Goal: Book appointment/travel/reservation

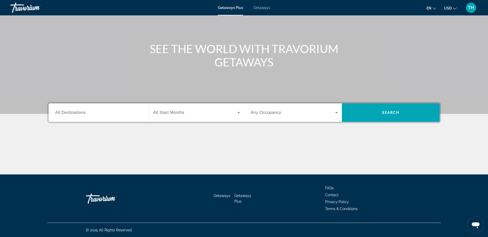
scroll to position [40, 0]
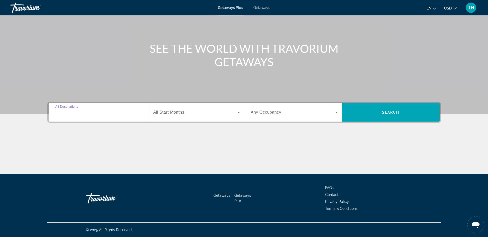
click at [136, 115] on input "Destination All Destinations" at bounding box center [98, 113] width 87 height 6
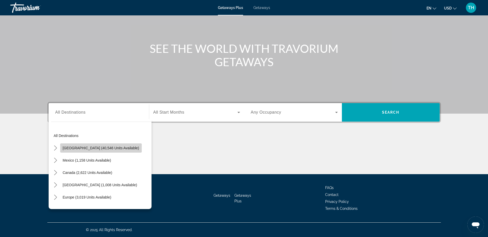
click at [123, 146] on span "Select destination: United States (40,546 units available)" at bounding box center [100, 148] width 81 height 12
type input "**********"
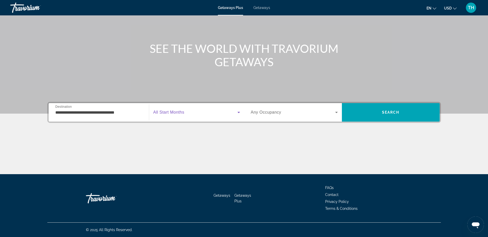
click at [237, 114] on icon "Search widget" at bounding box center [238, 112] width 6 height 6
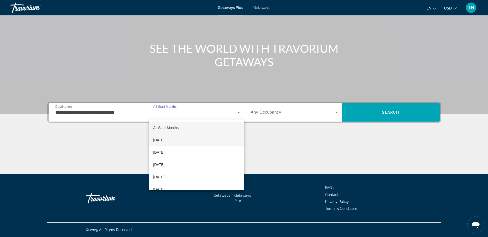
click at [207, 142] on mat-option "[DATE]" at bounding box center [196, 140] width 95 height 12
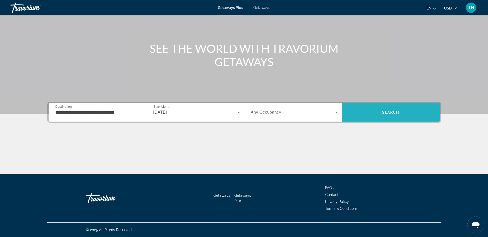
click at [383, 114] on span "Search" at bounding box center [390, 113] width 17 height 4
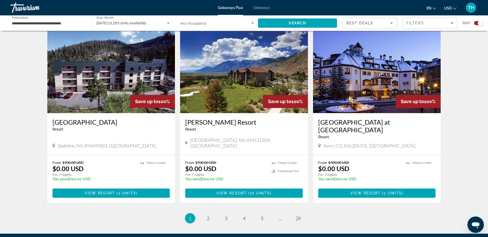
scroll to position [720, 0]
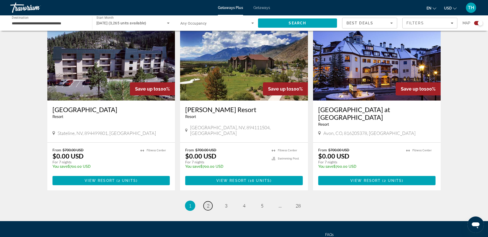
click at [208, 203] on span "2" at bounding box center [208, 206] width 3 height 6
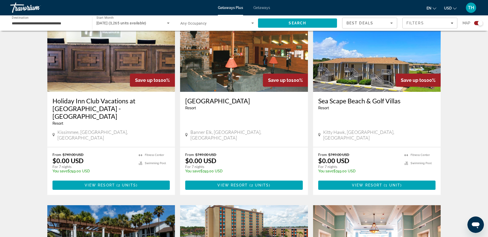
scroll to position [550, 0]
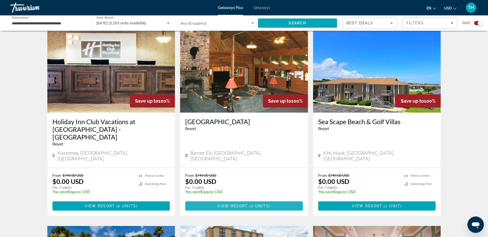
click at [249, 204] on span "( 2 units )" at bounding box center [259, 206] width 23 height 4
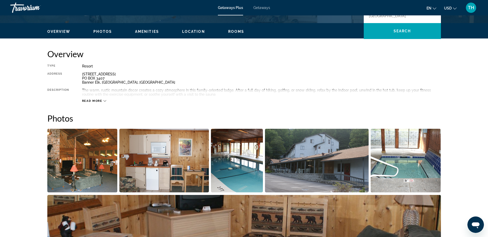
scroll to position [128, 0]
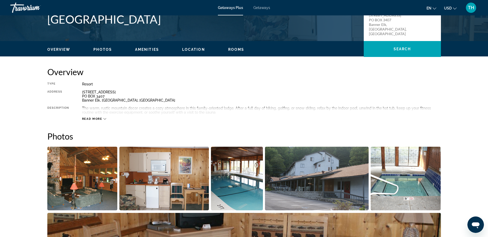
click at [97, 117] on span "Read more" at bounding box center [92, 118] width 20 height 3
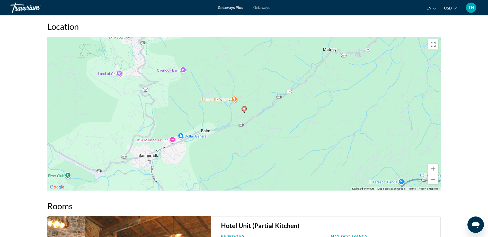
scroll to position [565, 0]
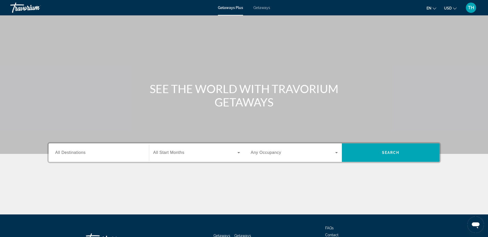
click at [189, 156] on span "Search widget" at bounding box center [195, 153] width 84 height 6
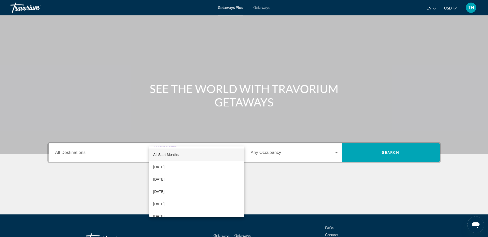
scroll to position [40, 0]
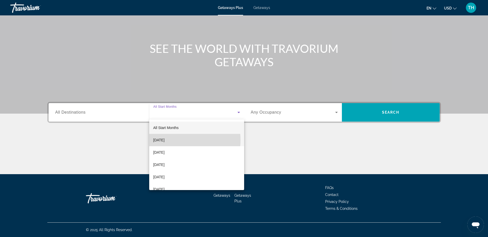
click at [176, 140] on mat-option "[DATE]" at bounding box center [196, 140] width 95 height 12
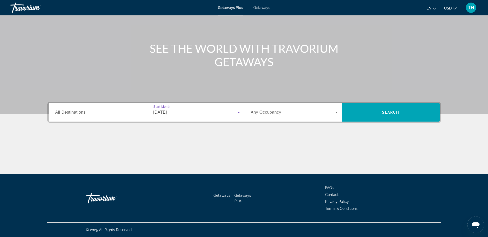
click at [118, 115] on input "Destination All Destinations" at bounding box center [98, 113] width 87 height 6
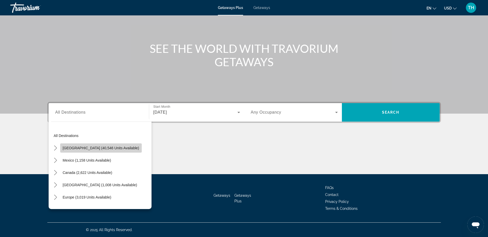
click at [104, 148] on span "[GEOGRAPHIC_DATA] (40,546 units available)" at bounding box center [101, 148] width 76 height 4
type input "**********"
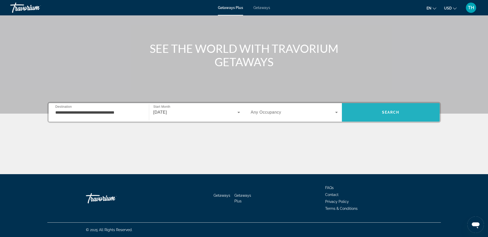
click at [382, 112] on span "Search" at bounding box center [390, 113] width 17 height 4
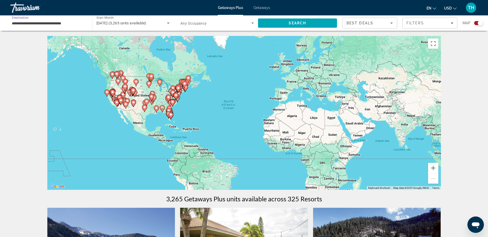
click at [76, 24] on input "**********" at bounding box center [49, 23] width 74 height 6
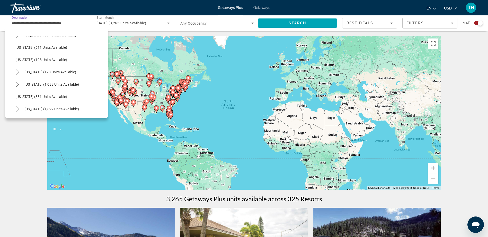
scroll to position [308, 0]
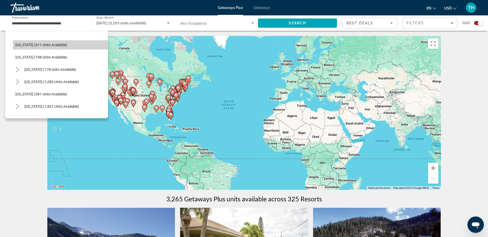
click at [61, 43] on span "[US_STATE] (611 units available)" at bounding box center [41, 45] width 52 height 4
type input "**********"
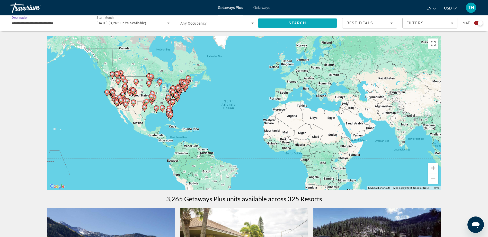
click at [271, 20] on span "Search" at bounding box center [297, 23] width 79 height 12
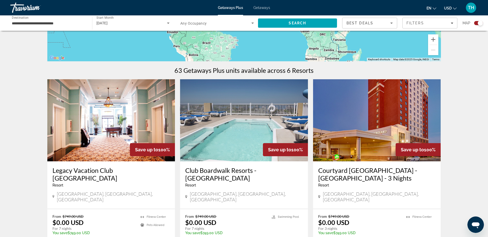
scroll to position [128, 0]
click at [334, 171] on h3 "Courtyard Atlantic City - Beach Block - 3 Nights" at bounding box center [376, 174] width 117 height 15
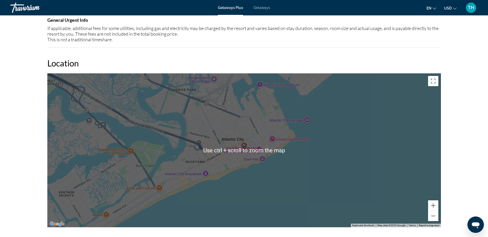
scroll to position [504, 0]
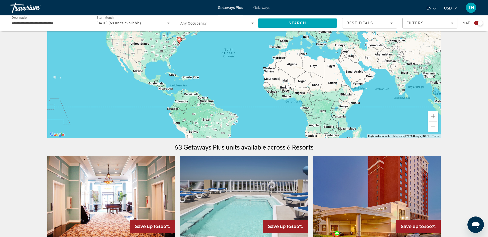
scroll to position [51, 0]
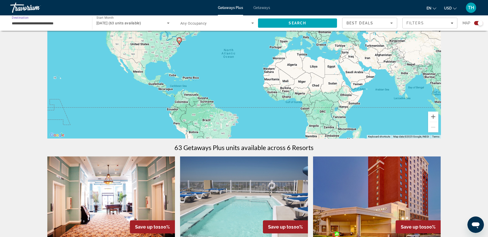
click at [52, 23] on input "**********" at bounding box center [49, 23] width 74 height 6
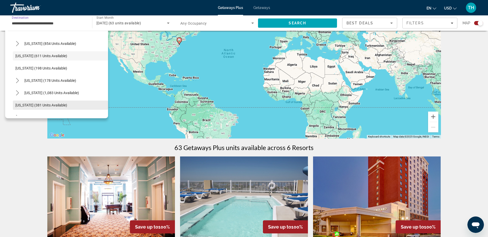
scroll to position [329, 0]
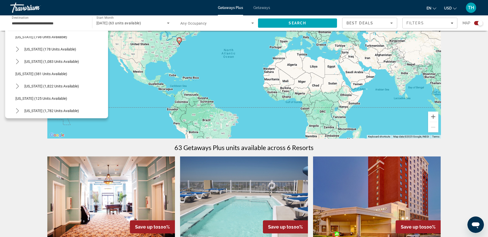
drag, startPoint x: 49, startPoint y: 66, endPoint x: 0, endPoint y: 66, distance: 48.3
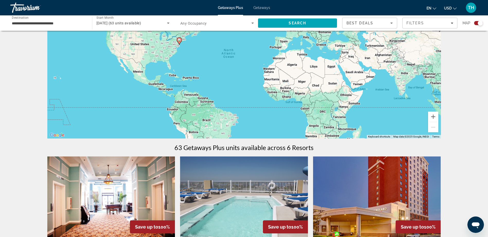
click at [66, 26] on input "**********" at bounding box center [49, 23] width 74 height 6
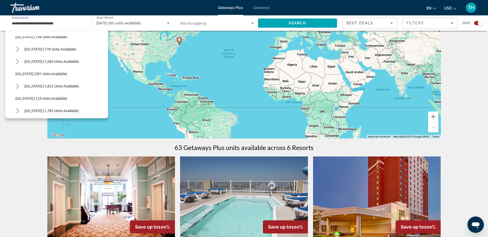
click at [46, 87] on span "[US_STATE] (1,822 units available)" at bounding box center [51, 86] width 54 height 4
type input "**********"
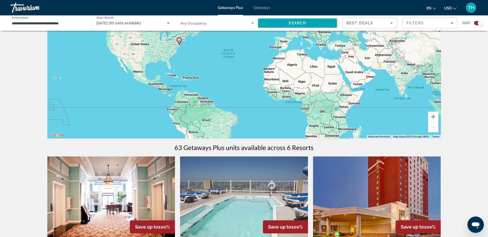
click at [141, 24] on span "October 2025 (63 units available)" at bounding box center [118, 23] width 45 height 4
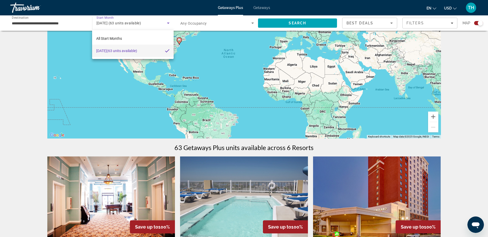
drag, startPoint x: 158, startPoint y: 23, endPoint x: 169, endPoint y: 25, distance: 11.7
click at [158, 23] on div at bounding box center [244, 118] width 488 height 237
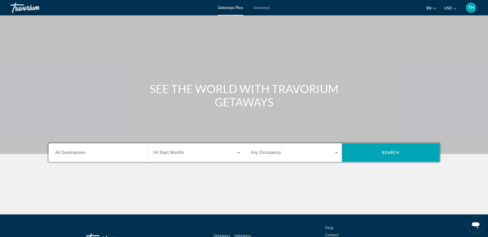
click at [122, 156] on input "Destination All Destinations" at bounding box center [98, 153] width 87 height 6
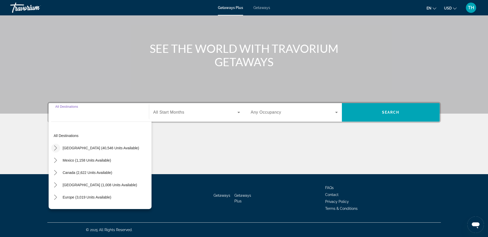
click at [56, 149] on icon "Toggle United States (40,546 units available) submenu" at bounding box center [55, 148] width 3 height 5
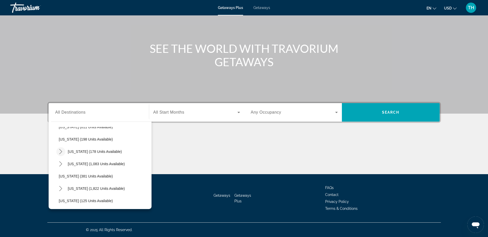
scroll to position [349, 0]
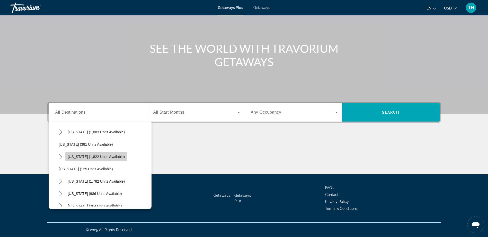
click at [75, 158] on span "[US_STATE] (1,822 units available)" at bounding box center [96, 157] width 57 height 4
type input "**********"
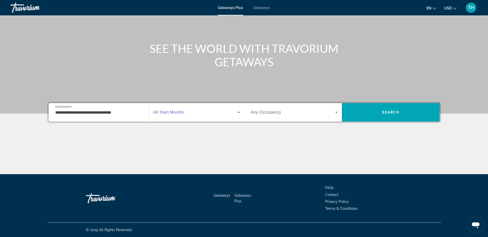
click at [187, 115] on span "Search widget" at bounding box center [195, 112] width 84 height 6
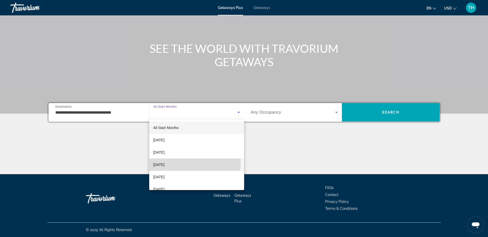
click at [164, 162] on span "[DATE]" at bounding box center [158, 165] width 11 height 6
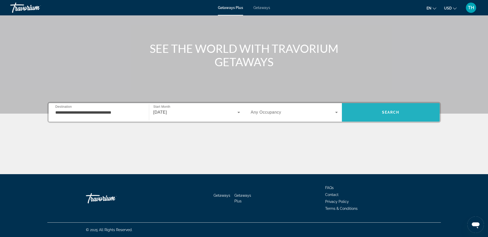
click at [383, 110] on span "Search" at bounding box center [391, 112] width 98 height 12
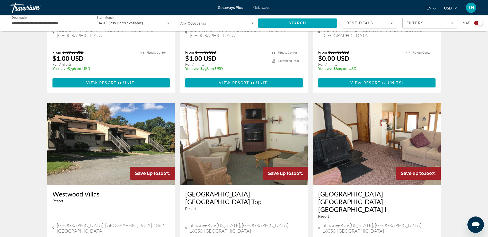
scroll to position [745, 0]
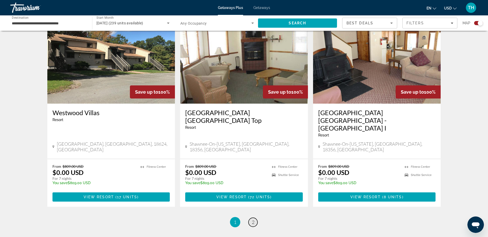
click at [251, 218] on link "page 2" at bounding box center [252, 222] width 9 height 9
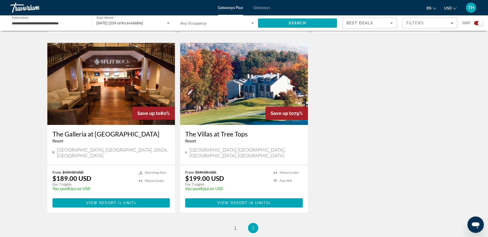
scroll to position [540, 0]
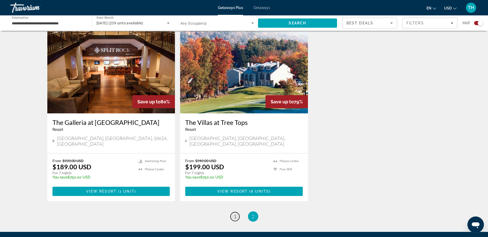
click at [233, 213] on link "page 1" at bounding box center [234, 217] width 9 height 9
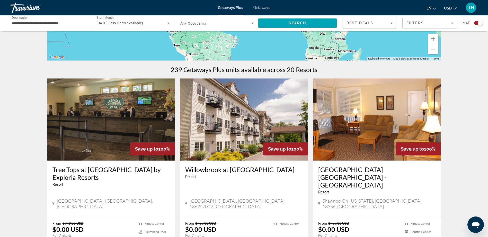
scroll to position [103, 0]
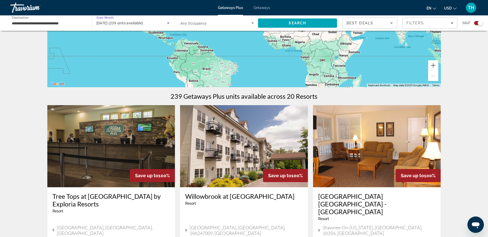
click at [169, 23] on icon "Search widget" at bounding box center [168, 23] width 6 height 6
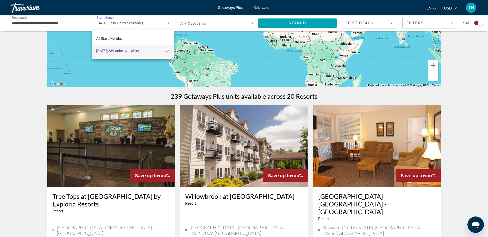
click at [51, 21] on div at bounding box center [244, 118] width 488 height 237
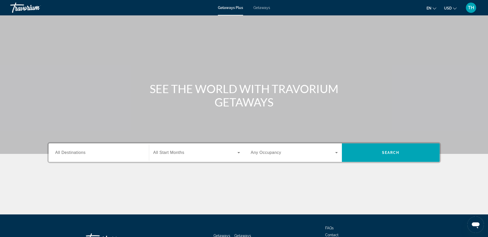
click at [100, 150] on input "Destination All Destinations" at bounding box center [98, 153] width 87 height 6
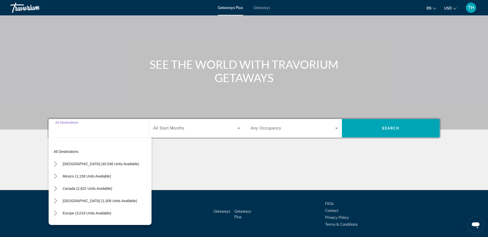
scroll to position [40, 0]
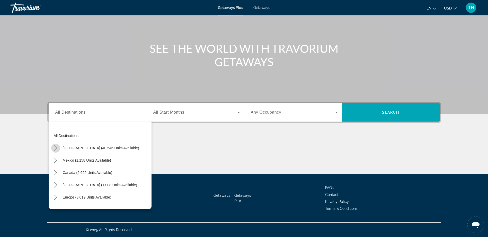
click at [56, 147] on icon "Toggle United States (40,546 units available) submenu" at bounding box center [55, 148] width 5 height 5
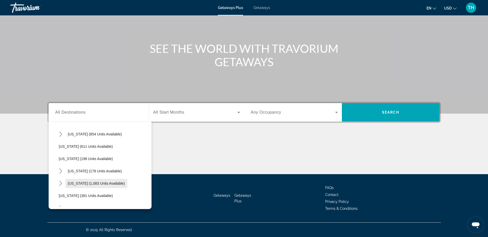
click at [89, 183] on span "[US_STATE] (1,083 units available)" at bounding box center [96, 184] width 57 height 4
type input "**********"
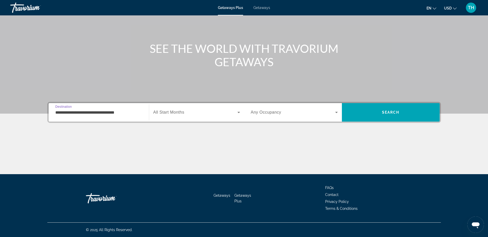
click at [184, 113] on span "All Start Months" at bounding box center [168, 112] width 31 height 4
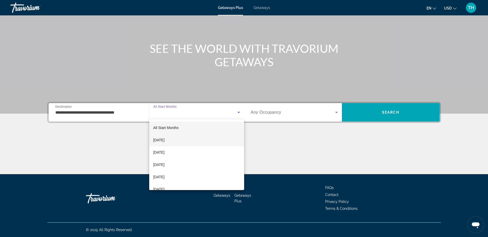
click at [164, 141] on span "[DATE]" at bounding box center [158, 140] width 11 height 6
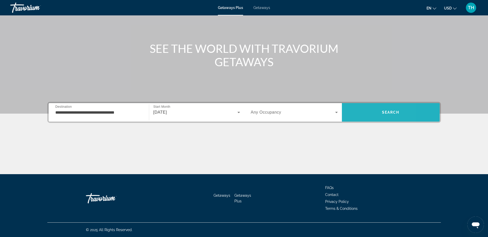
drag, startPoint x: 362, startPoint y: 114, endPoint x: 360, endPoint y: 114, distance: 2.6
click at [360, 114] on span "Search" at bounding box center [391, 112] width 98 height 12
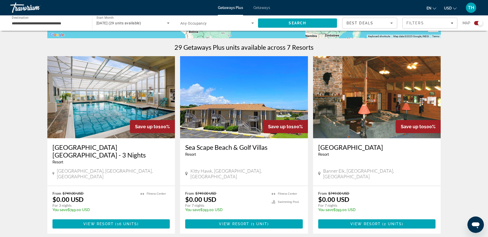
scroll to position [77, 0]
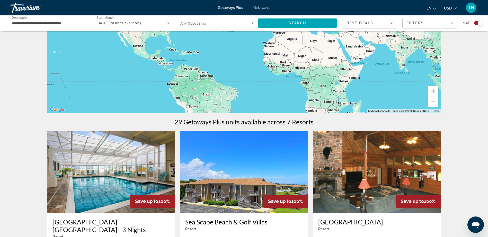
click at [68, 24] on input "**********" at bounding box center [49, 23] width 74 height 6
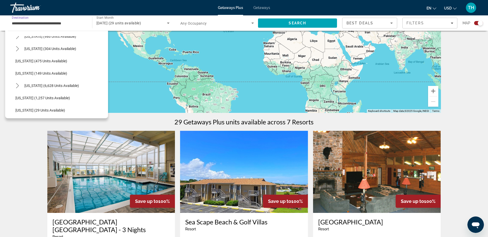
scroll to position [443, 0]
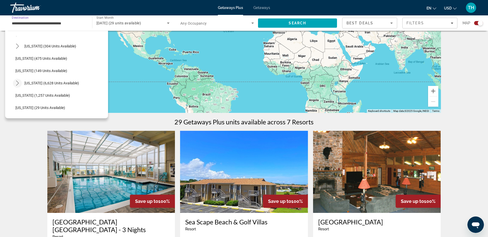
click at [15, 84] on icon "Toggle Virginia (6,628 units available) submenu" at bounding box center [17, 83] width 5 height 5
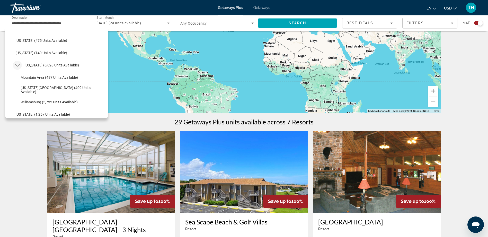
scroll to position [494, 0]
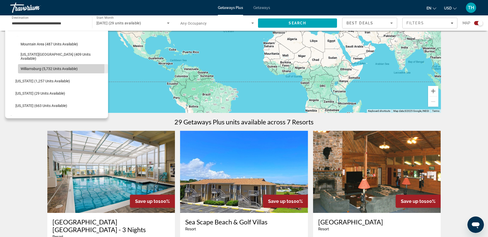
click at [44, 68] on span "Williamsburg (5,732 units available)" at bounding box center [49, 69] width 57 height 4
type input "**********"
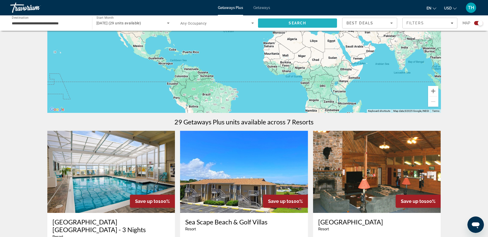
click at [299, 26] on span "Search" at bounding box center [297, 23] width 79 height 12
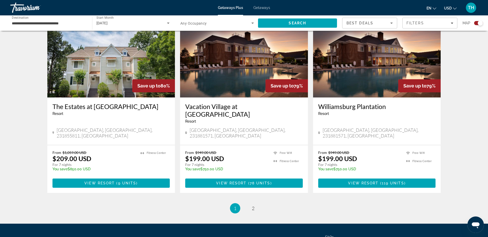
scroll to position [769, 0]
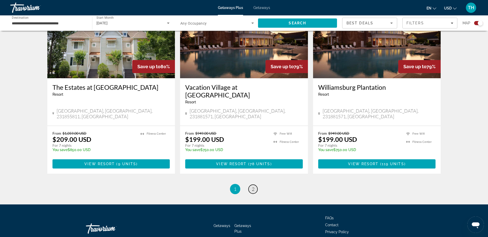
click at [252, 187] on span "2" at bounding box center [253, 190] width 3 height 6
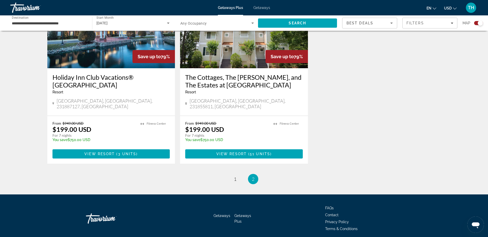
scroll to position [237, 0]
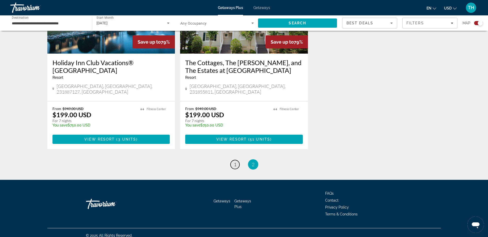
click at [235, 162] on span "1" at bounding box center [235, 165] width 3 height 6
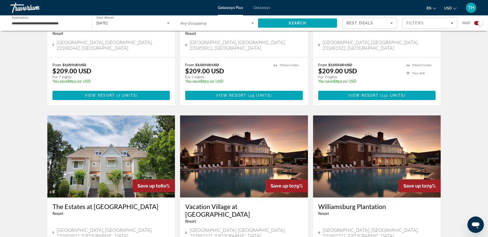
scroll to position [745, 0]
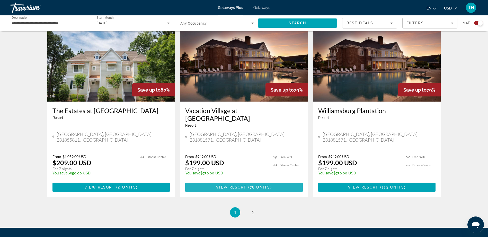
click at [241, 181] on span "Main content" at bounding box center [243, 187] width 117 height 12
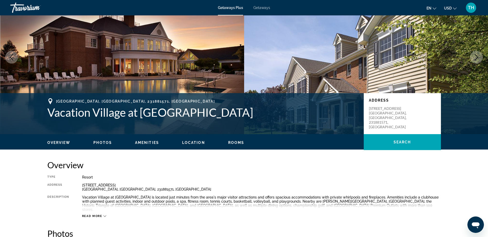
scroll to position [128, 0]
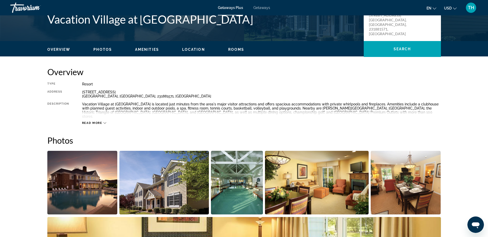
click at [92, 122] on span "Read more" at bounding box center [92, 123] width 20 height 3
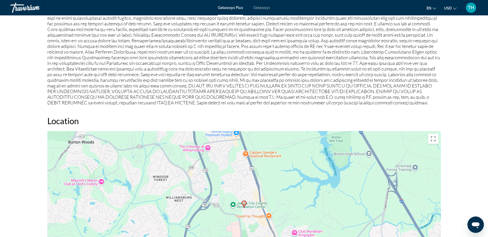
scroll to position [482, 0]
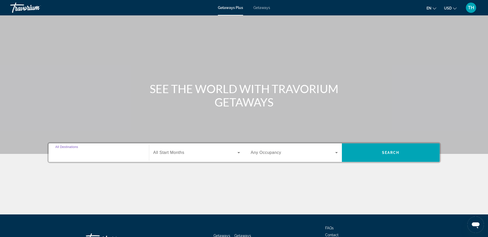
click at [134, 152] on input "Destination All Destinations" at bounding box center [98, 153] width 87 height 6
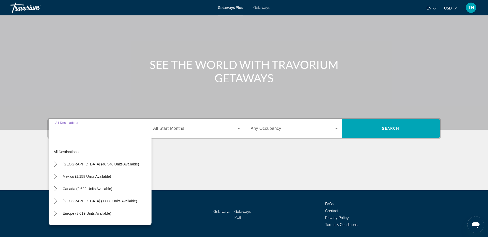
scroll to position [40, 0]
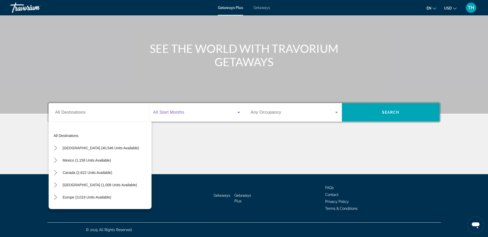
click at [182, 115] on span "Search widget" at bounding box center [195, 112] width 84 height 6
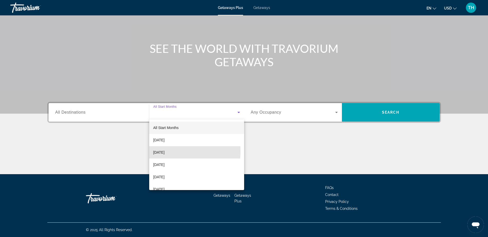
drag, startPoint x: 169, startPoint y: 152, endPoint x: 132, endPoint y: 126, distance: 45.1
click at [164, 152] on span "[DATE]" at bounding box center [158, 153] width 11 height 6
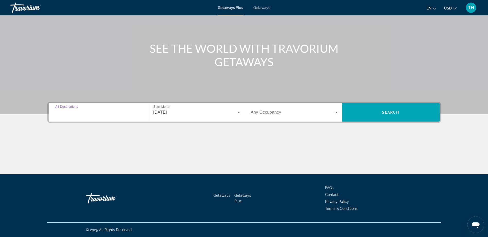
click at [116, 113] on input "Destination All Destinations" at bounding box center [98, 113] width 87 height 6
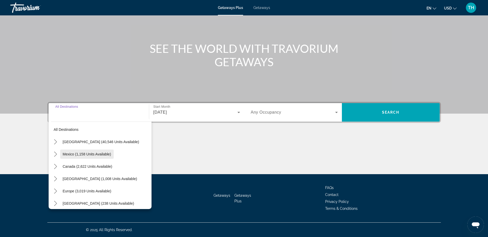
scroll to position [0, 0]
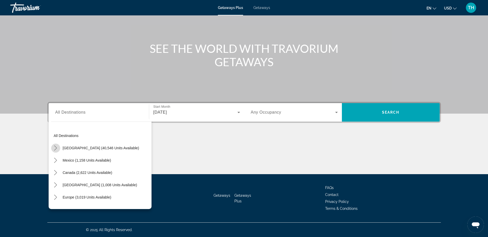
click at [58, 148] on mat-icon "Toggle United States (40,546 units available) submenu" at bounding box center [55, 148] width 9 height 9
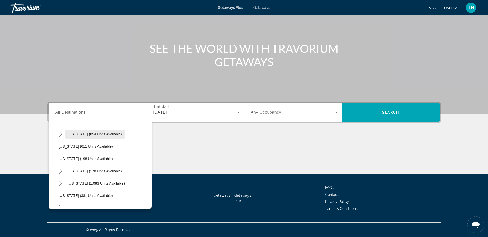
scroll to position [323, 0]
click at [82, 160] on span "Select destination: North Carolina (1,083 units available)" at bounding box center [96, 158] width 62 height 12
type input "**********"
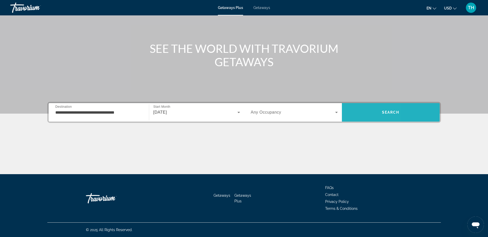
click at [355, 107] on span "Search" at bounding box center [391, 112] width 98 height 12
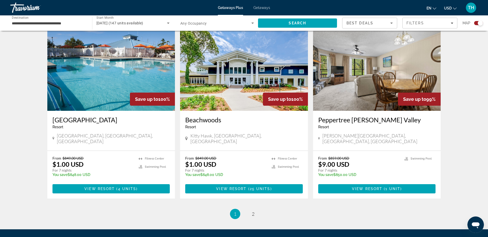
scroll to position [745, 0]
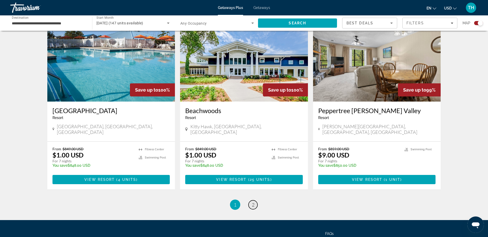
click at [253, 202] on span "2" at bounding box center [253, 205] width 3 height 6
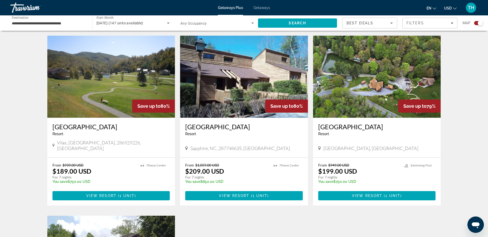
scroll to position [540, 0]
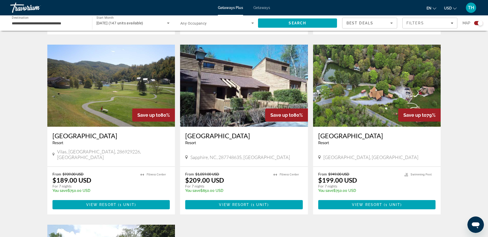
click at [332, 132] on h3 "[GEOGRAPHIC_DATA]" at bounding box center [376, 136] width 117 height 8
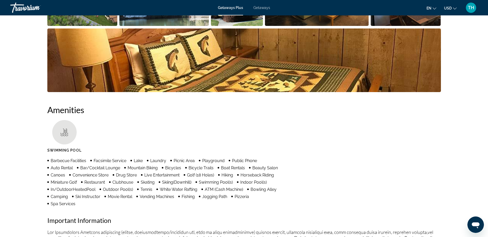
scroll to position [283, 0]
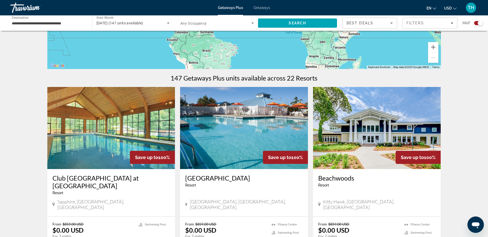
scroll to position [180, 0]
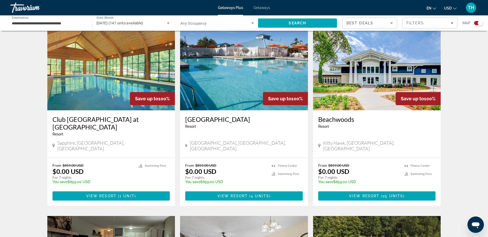
click at [232, 158] on div "From $859.00 USD $0.00 USD For 7 nights You save $859.00 USD temp 4 [GEOGRAPHIC…" at bounding box center [244, 182] width 128 height 48
click at [238, 194] on span "View Resort" at bounding box center [232, 196] width 30 height 4
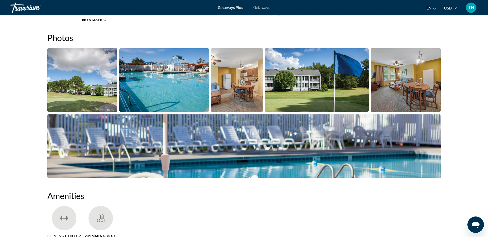
scroll to position [226, 0]
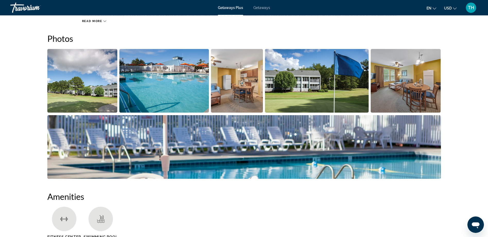
click at [90, 66] on img "Open full-screen image slider" at bounding box center [82, 81] width 70 height 64
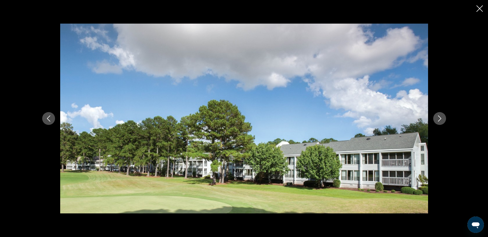
click at [441, 118] on icon "Next image" at bounding box center [439, 119] width 6 height 6
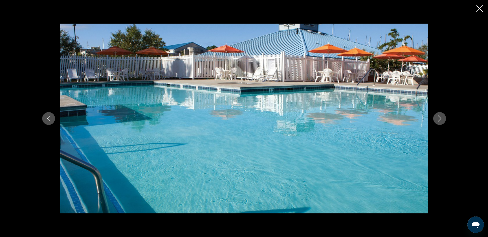
click at [439, 119] on icon "Next image" at bounding box center [439, 119] width 6 height 6
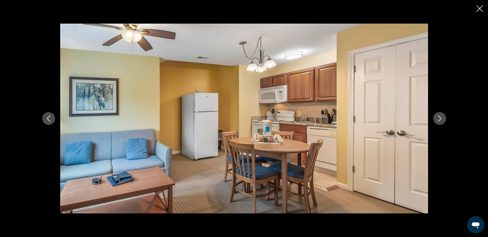
click at [436, 120] on icon "Next image" at bounding box center [439, 119] width 6 height 6
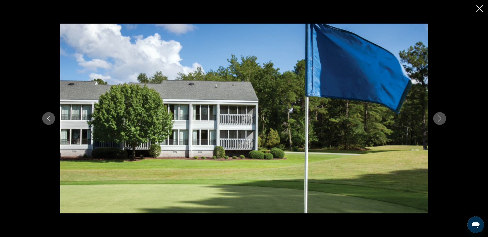
click at [436, 120] on button "Next image" at bounding box center [439, 118] width 13 height 13
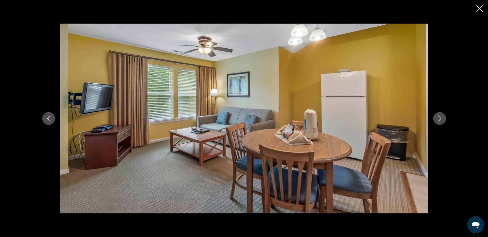
click at [435, 120] on button "Next image" at bounding box center [439, 118] width 13 height 13
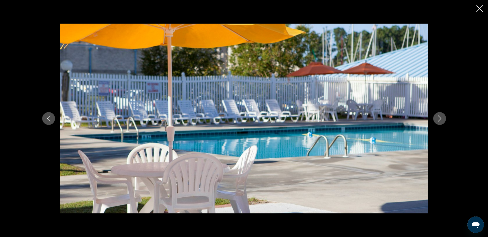
click at [435, 120] on button "Next image" at bounding box center [439, 118] width 13 height 13
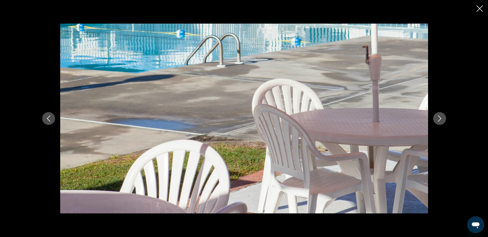
click at [435, 120] on button "Next image" at bounding box center [439, 118] width 13 height 13
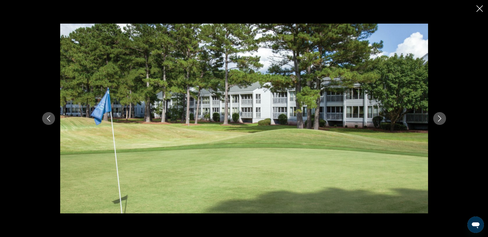
click at [434, 120] on button "Next image" at bounding box center [439, 118] width 13 height 13
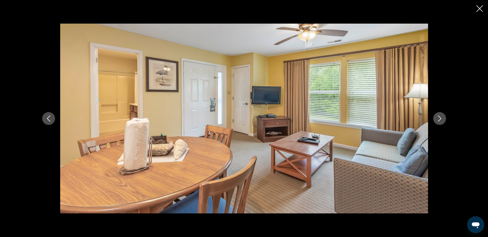
click at [434, 120] on button "Next image" at bounding box center [439, 118] width 13 height 13
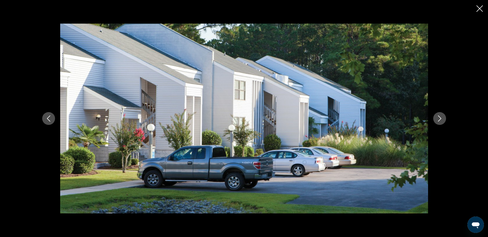
click at [434, 120] on button "Next image" at bounding box center [439, 118] width 13 height 13
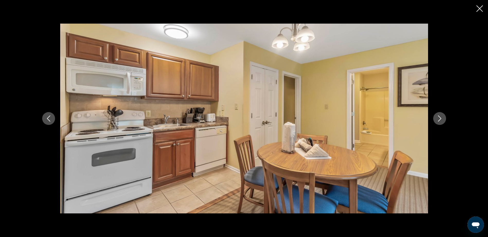
click at [434, 120] on button "Next image" at bounding box center [439, 118] width 13 height 13
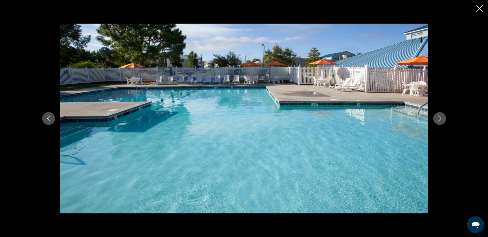
click at [434, 120] on button "Next image" at bounding box center [439, 118] width 13 height 13
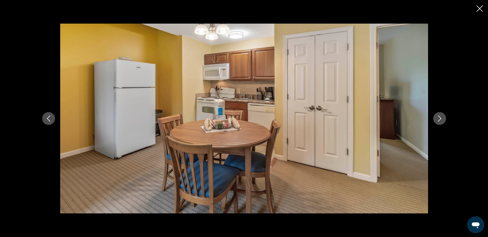
click at [434, 120] on button "Next image" at bounding box center [439, 118] width 13 height 13
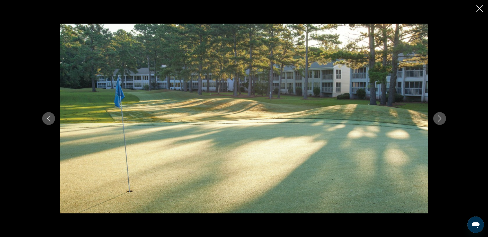
click at [433, 120] on button "Next image" at bounding box center [439, 118] width 13 height 13
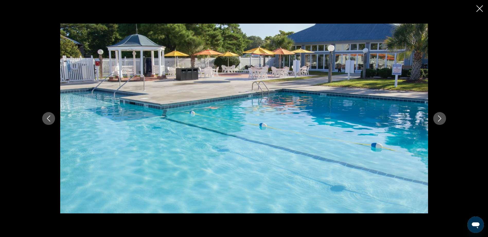
click at [433, 120] on button "Next image" at bounding box center [439, 118] width 13 height 13
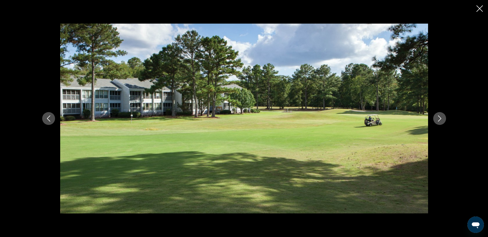
drag, startPoint x: 433, startPoint y: 120, endPoint x: 428, endPoint y: 119, distance: 4.7
click at [429, 119] on div "prev next" at bounding box center [244, 119] width 414 height 190
click at [433, 120] on button "Next image" at bounding box center [439, 118] width 13 height 13
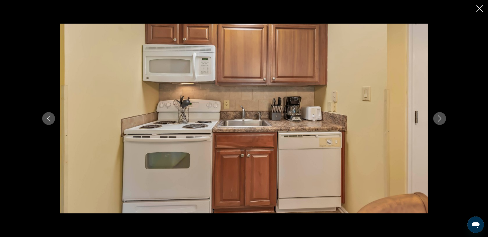
click at [433, 120] on button "Next image" at bounding box center [439, 118] width 13 height 13
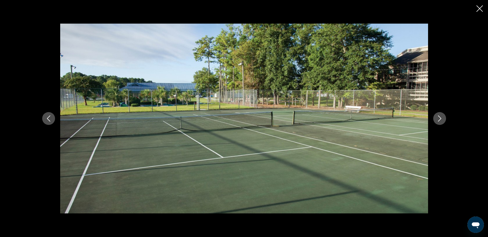
click at [433, 120] on button "Next image" at bounding box center [439, 118] width 13 height 13
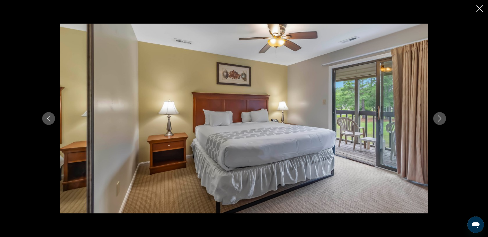
click at [433, 120] on button "Next image" at bounding box center [439, 118] width 13 height 13
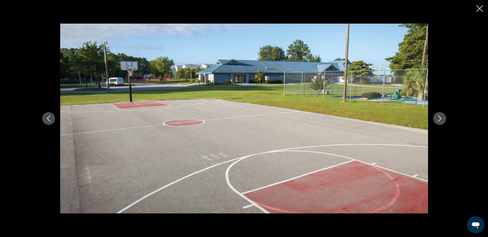
click at [433, 120] on button "Next image" at bounding box center [439, 118] width 13 height 13
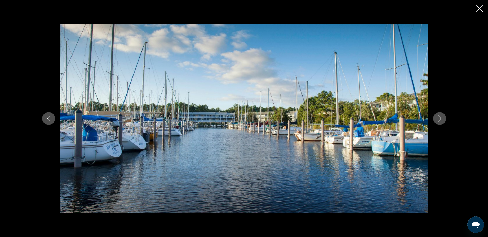
click at [433, 120] on button "Next image" at bounding box center [439, 118] width 13 height 13
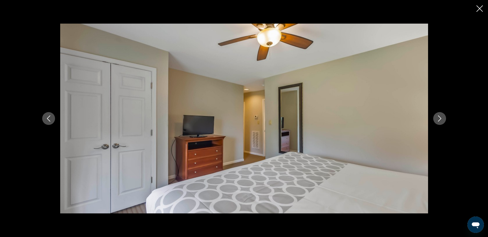
click at [431, 120] on div "prev next" at bounding box center [244, 119] width 414 height 190
click at [434, 120] on button "Next image" at bounding box center [439, 118] width 13 height 13
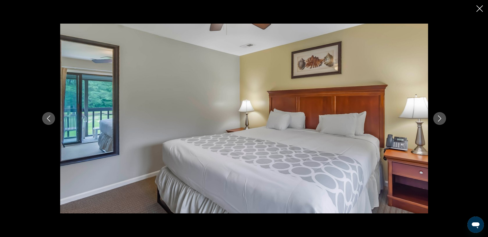
click at [434, 120] on button "Next image" at bounding box center [439, 118] width 13 height 13
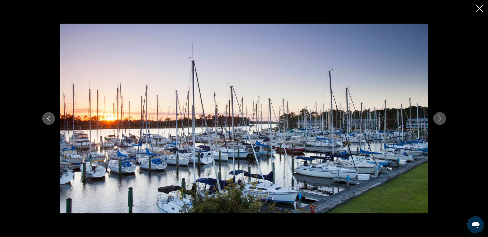
click at [434, 118] on button "Next image" at bounding box center [439, 118] width 13 height 13
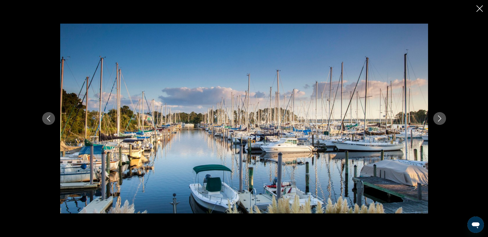
click at [433, 118] on button "Next image" at bounding box center [439, 118] width 13 height 13
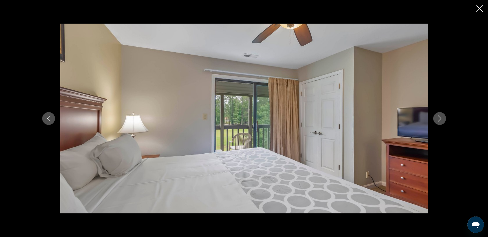
click at [432, 118] on div "prev next" at bounding box center [244, 119] width 414 height 190
click at [432, 117] on div "prev next" at bounding box center [244, 119] width 414 height 190
click at [436, 119] on icon "Next image" at bounding box center [439, 119] width 6 height 6
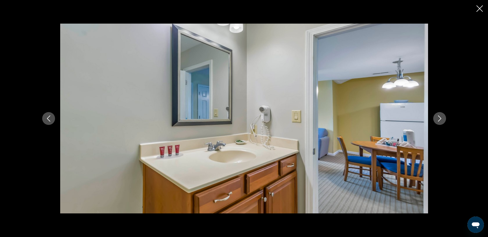
click at [476, 10] on div "prev next" at bounding box center [244, 118] width 488 height 237
click at [479, 12] on button "Close slideshow" at bounding box center [479, 9] width 6 height 8
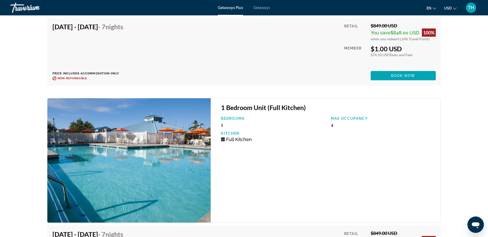
scroll to position [1126, 0]
